Goal: Navigation & Orientation: Find specific page/section

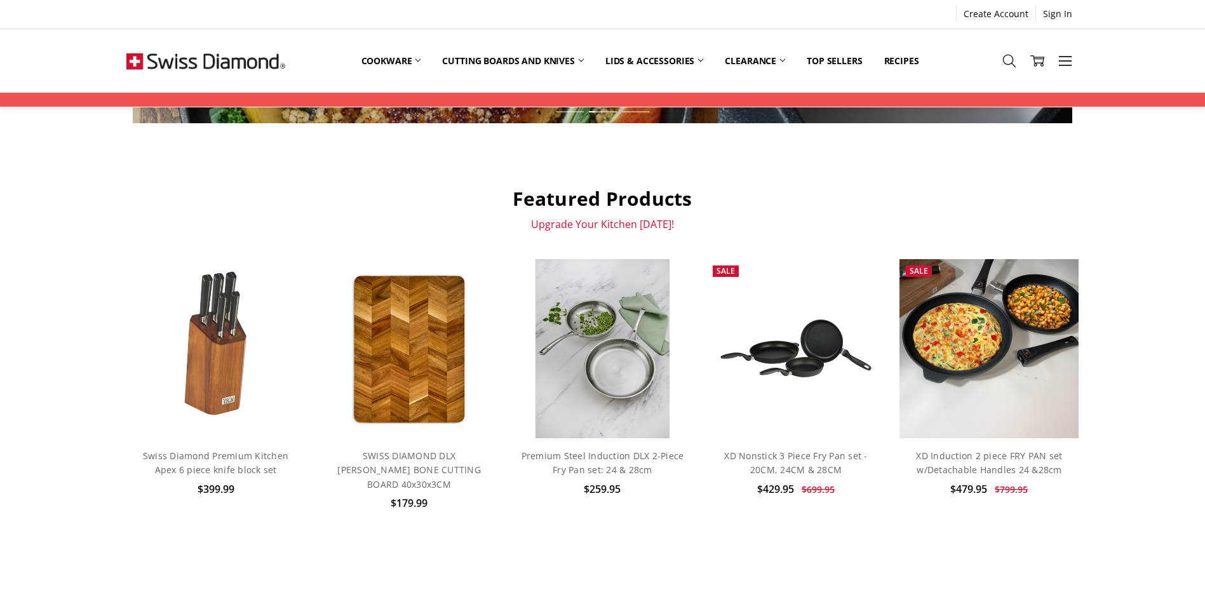
scroll to position [318, 0]
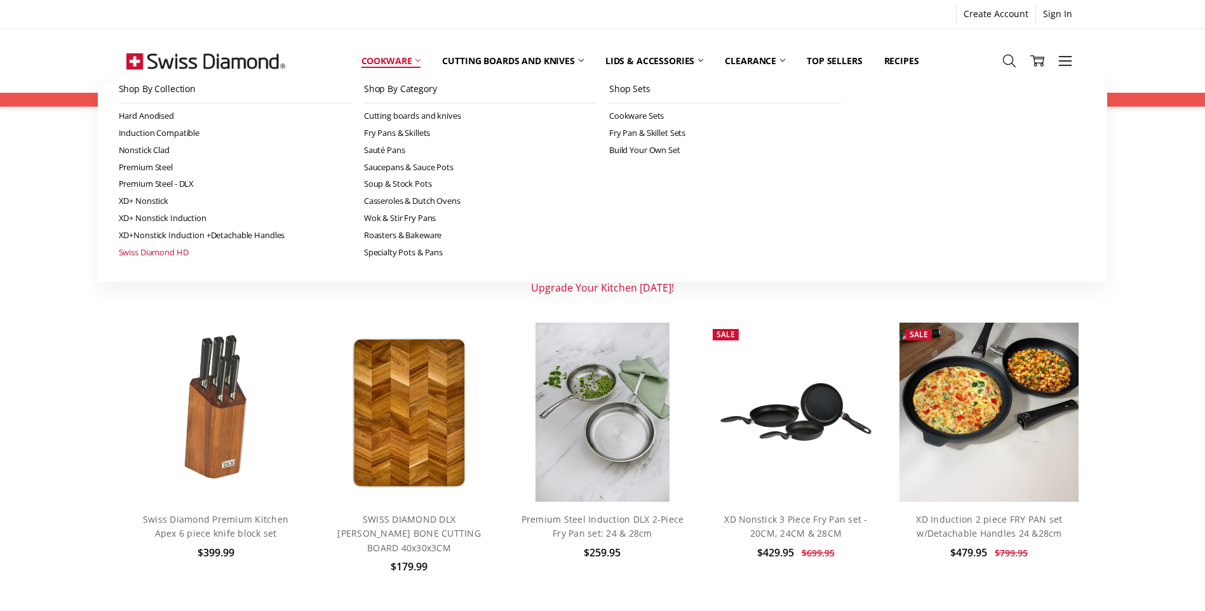
click at [161, 251] on link "Swiss Diamond HD" at bounding box center [235, 252] width 232 height 17
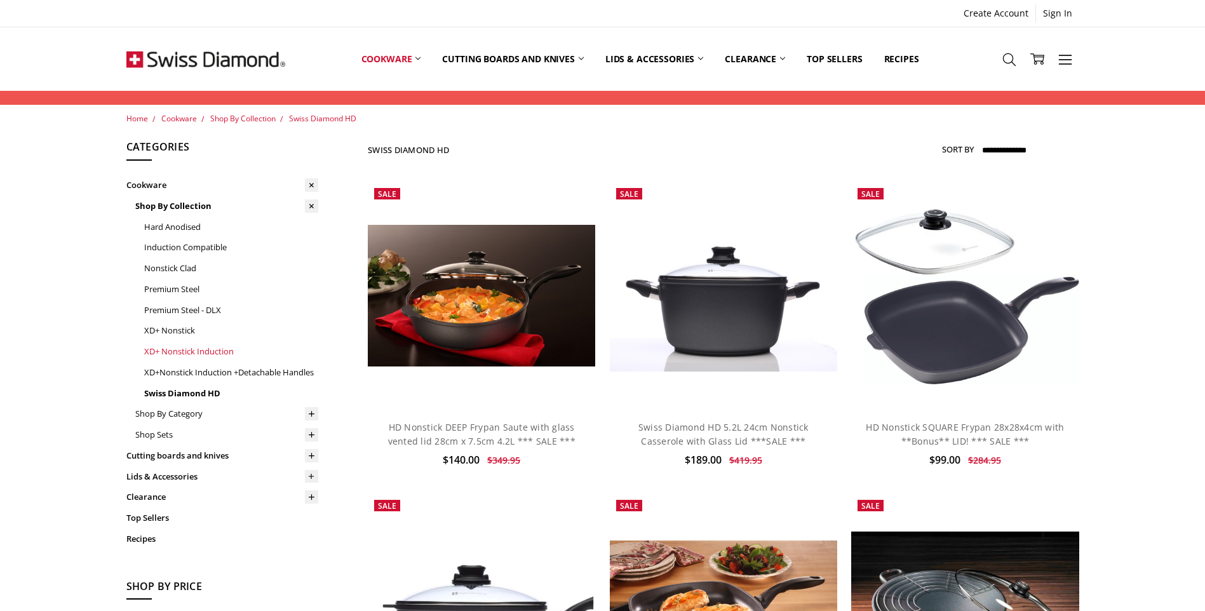
click at [185, 351] on link "XD+ Nonstick Induction" at bounding box center [231, 351] width 174 height 21
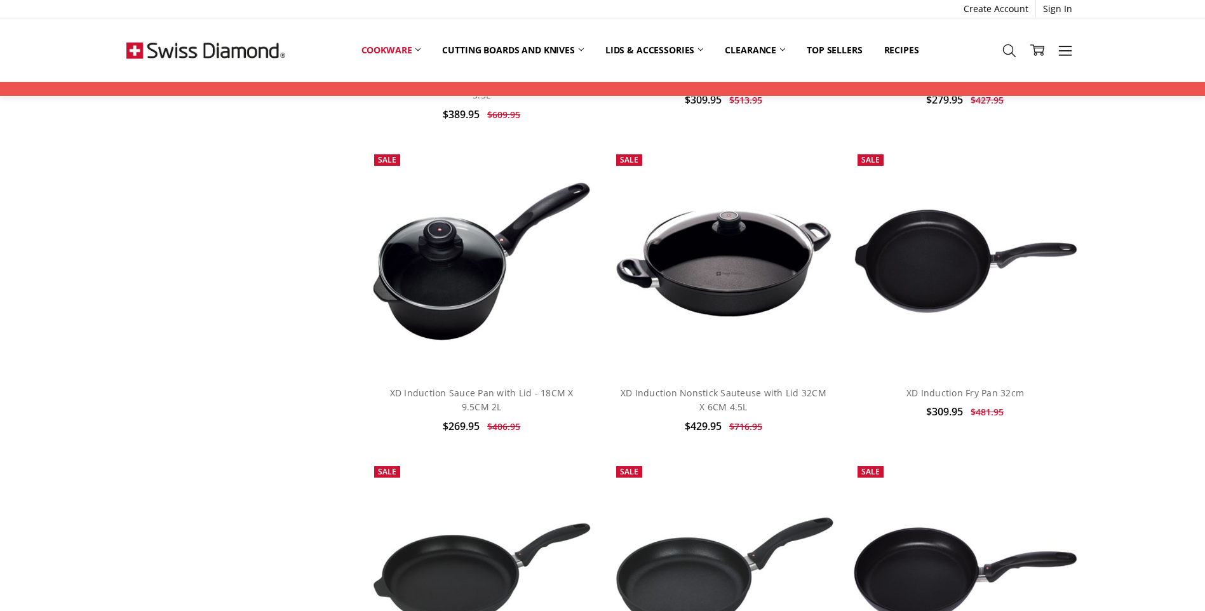
scroll to position [1334, 0]
